Goal: Task Accomplishment & Management: Use online tool/utility

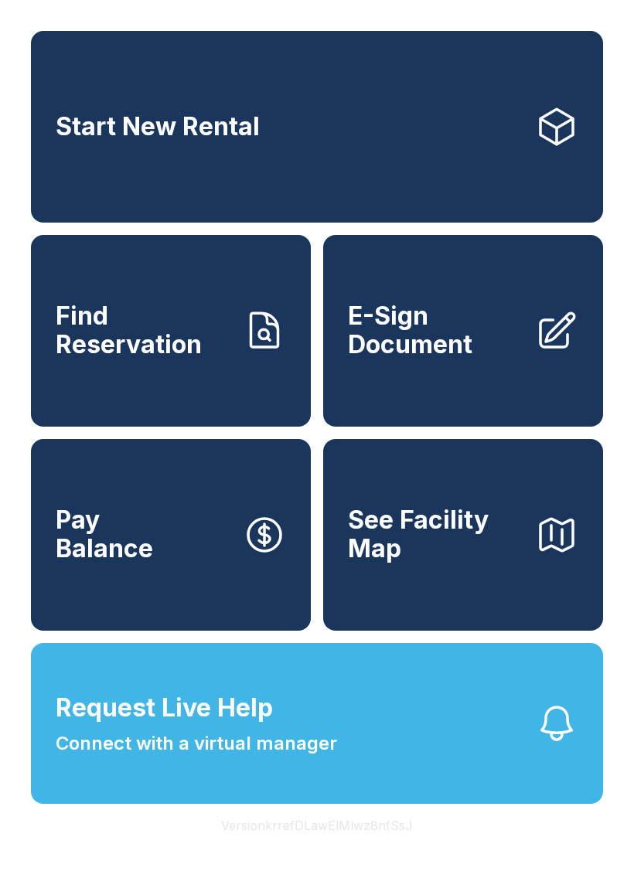
click at [155, 322] on span "Find Reservation" at bounding box center [143, 330] width 175 height 56
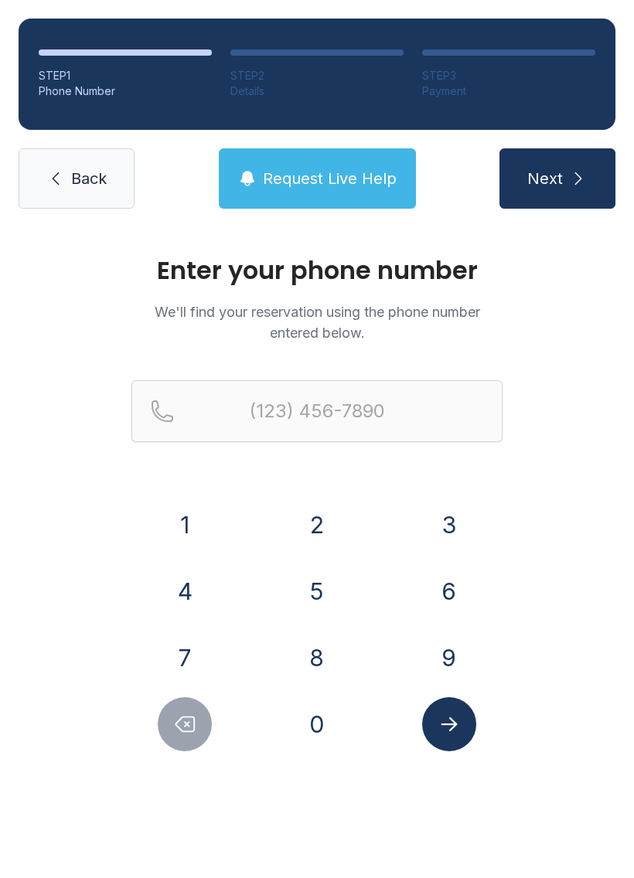
click at [193, 663] on button "7" at bounding box center [185, 658] width 54 height 54
click at [303, 588] on button "5" at bounding box center [317, 591] width 54 height 54
click at [169, 665] on button "7" at bounding box center [185, 658] width 54 height 54
click at [452, 579] on button "6" at bounding box center [449, 591] width 54 height 54
click at [325, 715] on button "0" at bounding box center [317, 724] width 54 height 54
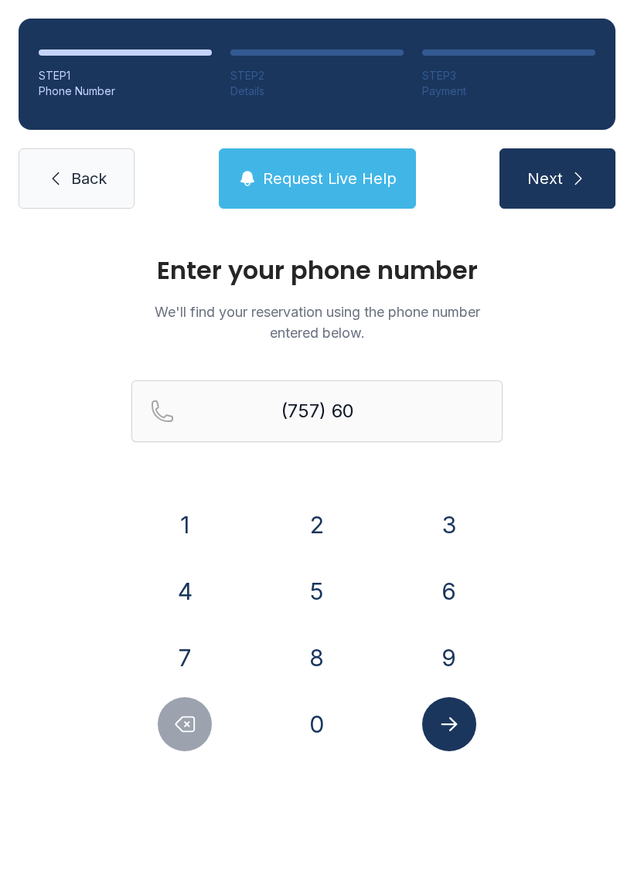
click at [462, 657] on button "9" at bounding box center [449, 658] width 54 height 54
click at [331, 598] on button "5" at bounding box center [317, 591] width 54 height 54
click at [201, 611] on button "4" at bounding box center [185, 591] width 54 height 54
click at [424, 534] on button "3" at bounding box center [449, 525] width 54 height 54
click at [155, 602] on div "4" at bounding box center [184, 591] width 107 height 54
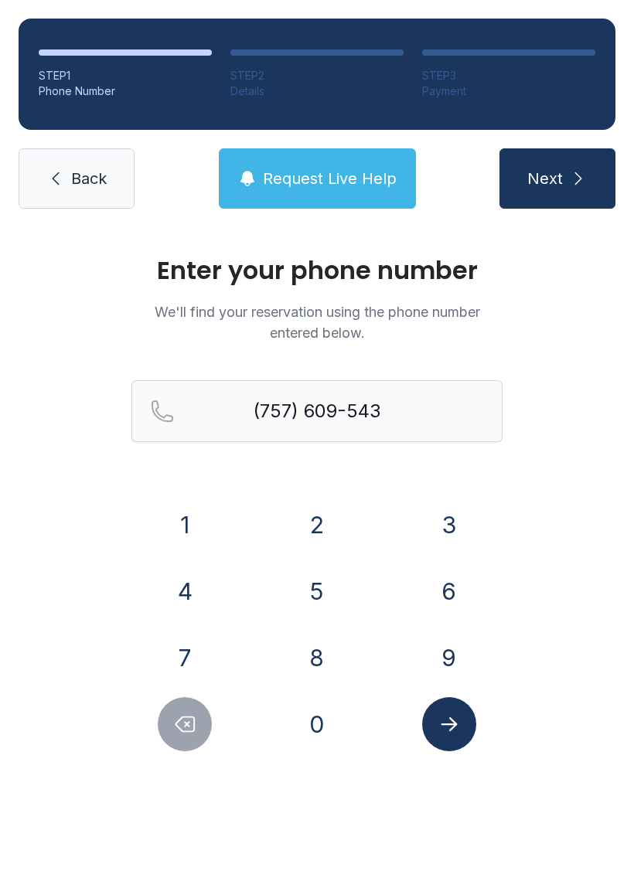
click at [447, 708] on button "Submit lookup form" at bounding box center [449, 724] width 54 height 54
click at [191, 595] on button "4" at bounding box center [185, 591] width 54 height 54
type input "[PHONE_NUMBER]"
click at [450, 723] on icon "Submit lookup form" at bounding box center [449, 724] width 23 height 23
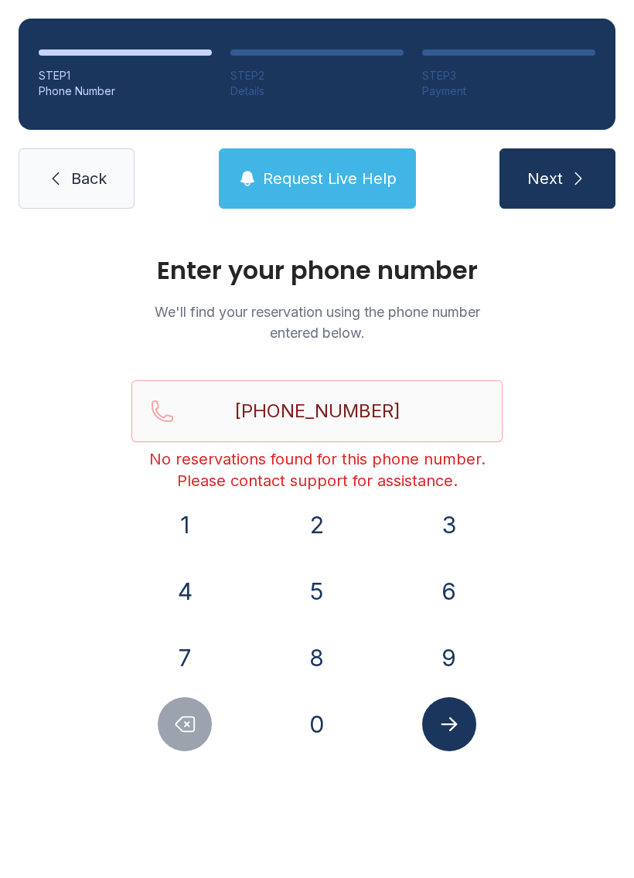
click at [281, 203] on button "Request Live Help" at bounding box center [317, 178] width 197 height 60
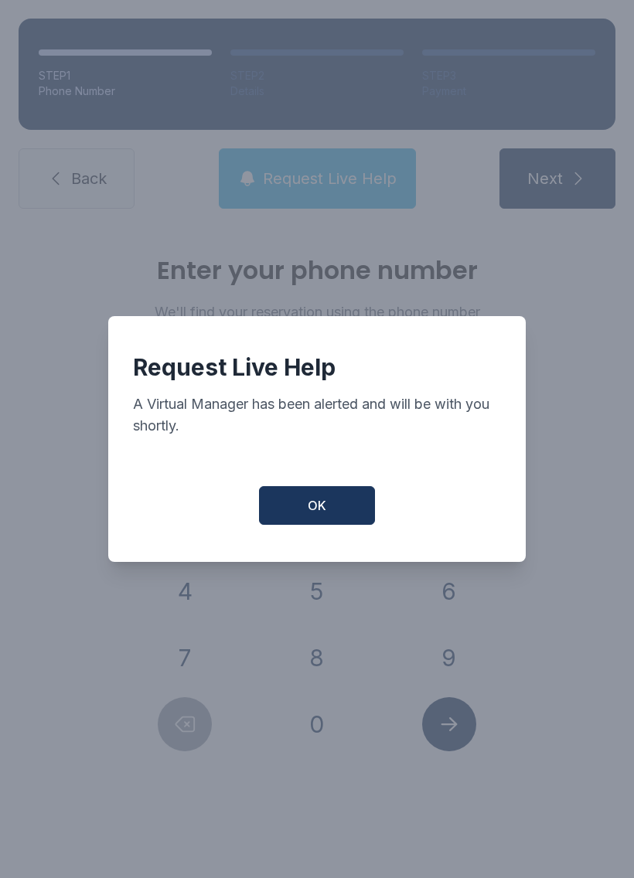
click at [292, 524] on button "OK" at bounding box center [317, 505] width 116 height 39
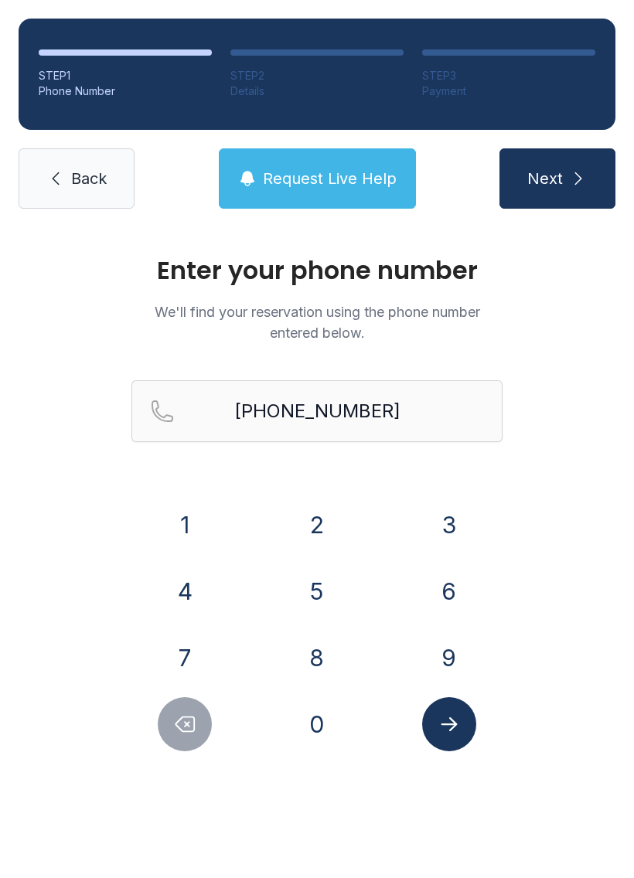
click at [98, 165] on link "Back" at bounding box center [77, 178] width 116 height 60
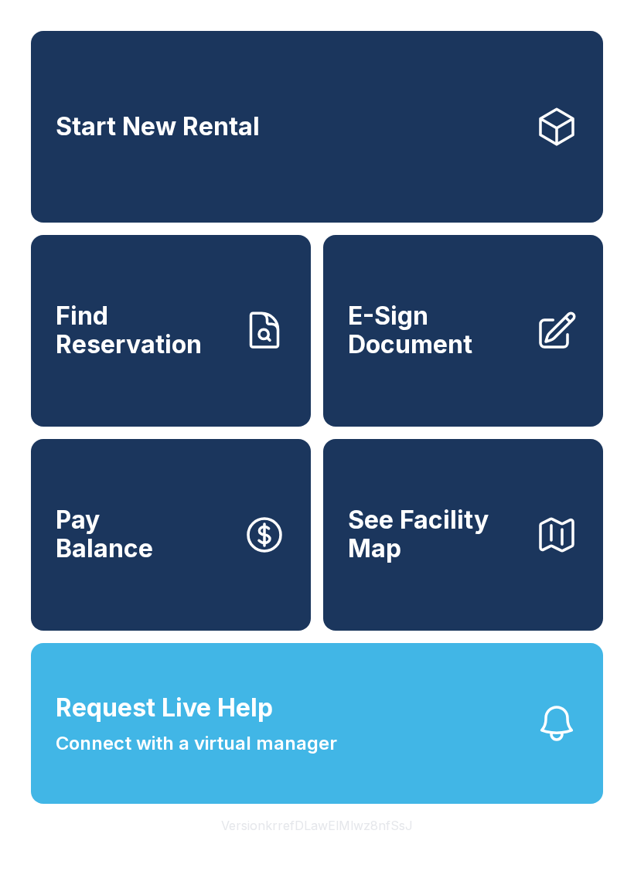
click at [507, 406] on link "E-Sign Document" at bounding box center [463, 331] width 280 height 192
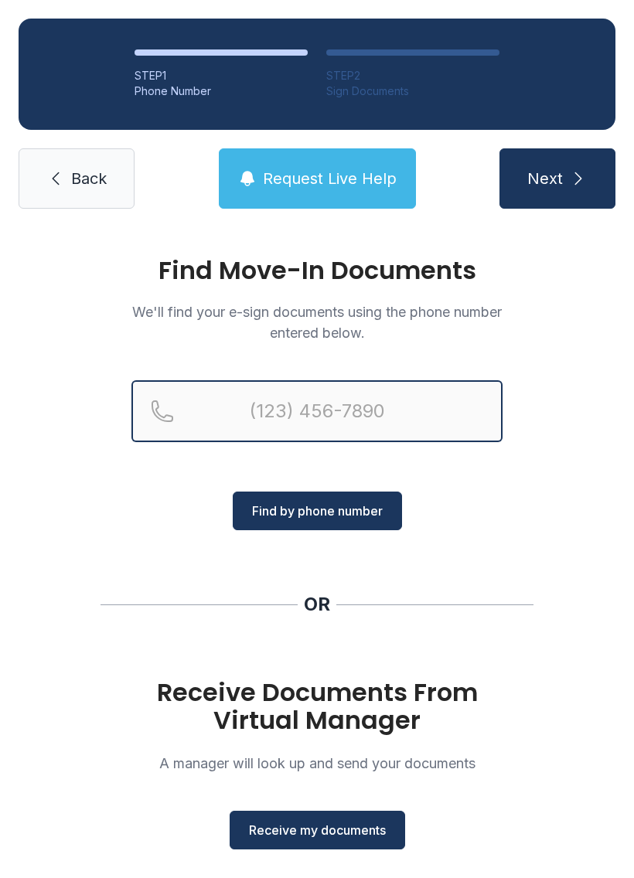
click at [370, 420] on input "Reservation phone number" at bounding box center [316, 411] width 371 height 62
type input "[PHONE_NUMBER]"
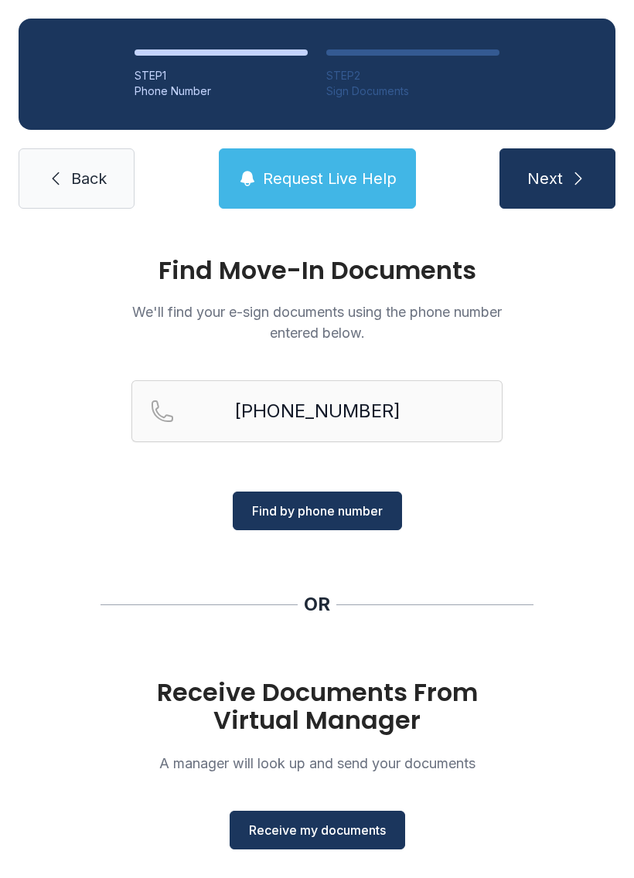
click at [374, 509] on span "Find by phone number" at bounding box center [317, 511] width 131 height 19
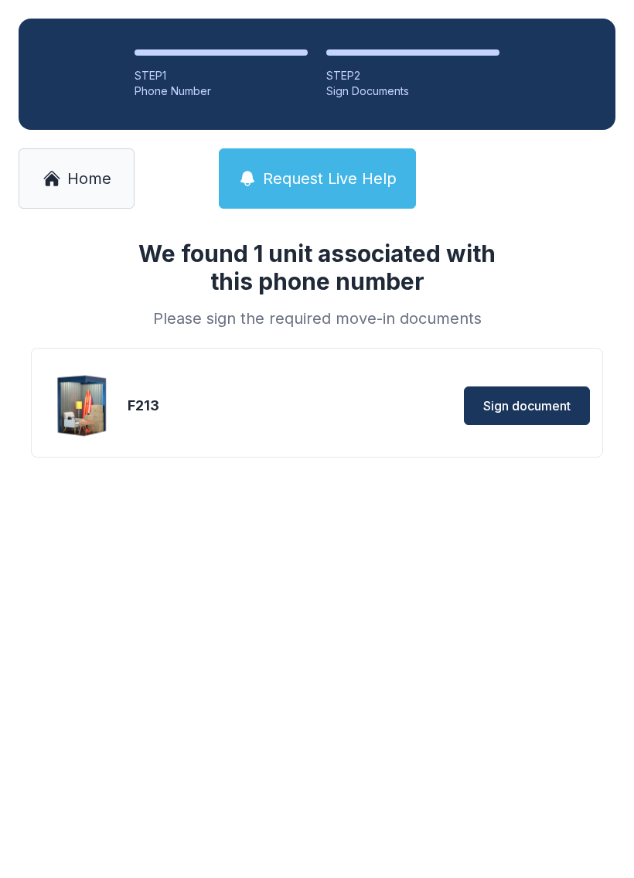
click at [160, 416] on div "F213" at bounding box center [221, 406] width 186 height 22
click at [499, 403] on span "Sign document" at bounding box center [526, 406] width 87 height 19
click at [313, 174] on span "Request Live Help" at bounding box center [330, 179] width 134 height 22
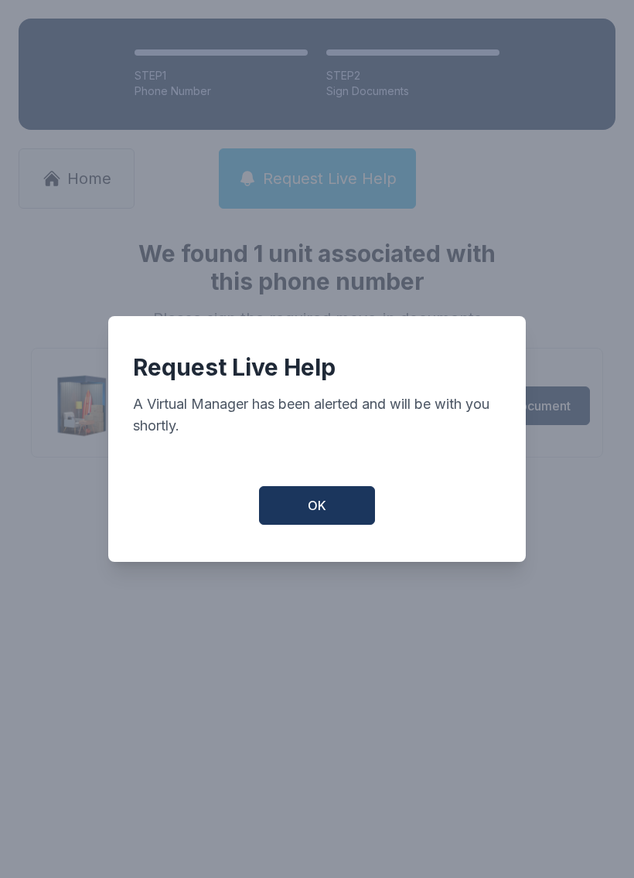
click at [316, 523] on button "OK" at bounding box center [317, 505] width 116 height 39
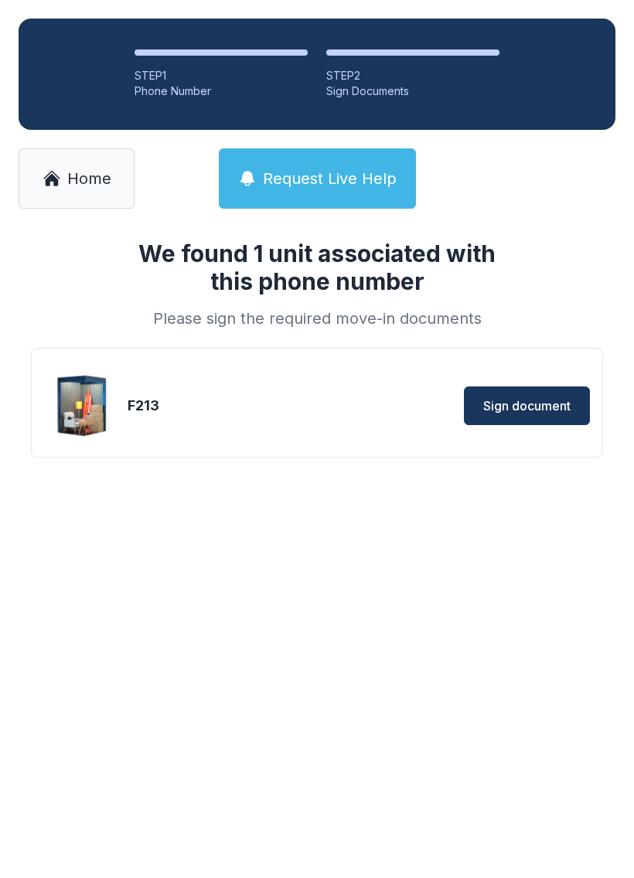
click at [87, 204] on link "Home" at bounding box center [77, 178] width 116 height 60
